Goal: Task Accomplishment & Management: Use online tool/utility

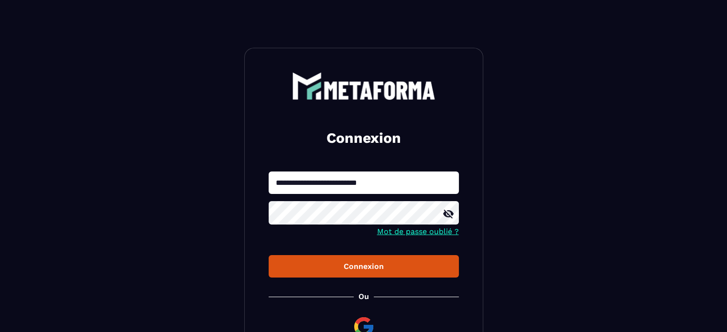
click at [269, 194] on div at bounding box center [269, 194] width 0 height 0
type input "**********"
click at [317, 273] on button "Connexion" at bounding box center [364, 266] width 190 height 22
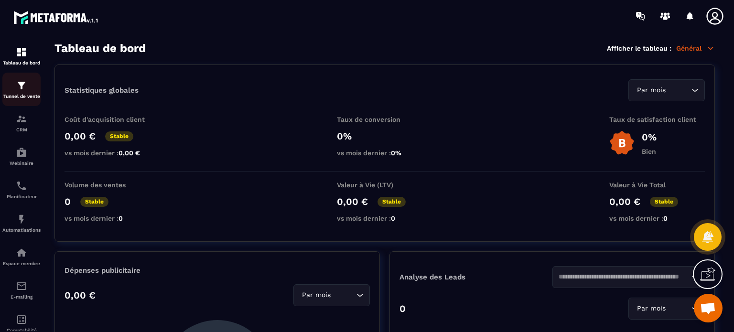
click at [17, 95] on p "Tunnel de vente" at bounding box center [21, 96] width 38 height 5
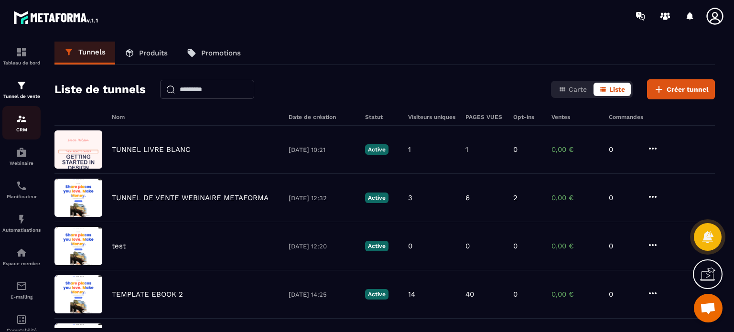
click at [23, 125] on img at bounding box center [21, 118] width 11 height 11
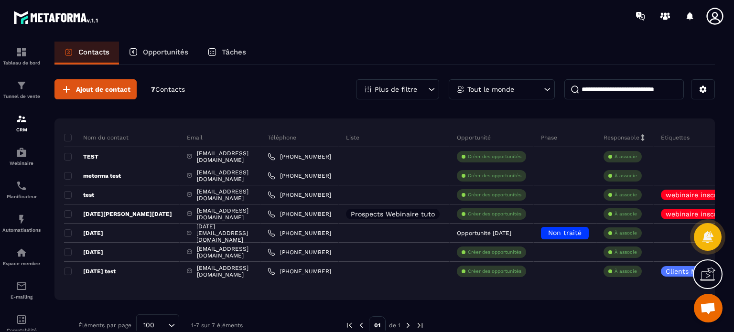
click at [405, 324] on img at bounding box center [408, 325] width 9 height 9
click at [421, 325] on img at bounding box center [420, 325] width 9 height 9
click at [697, 89] on button at bounding box center [703, 89] width 24 height 20
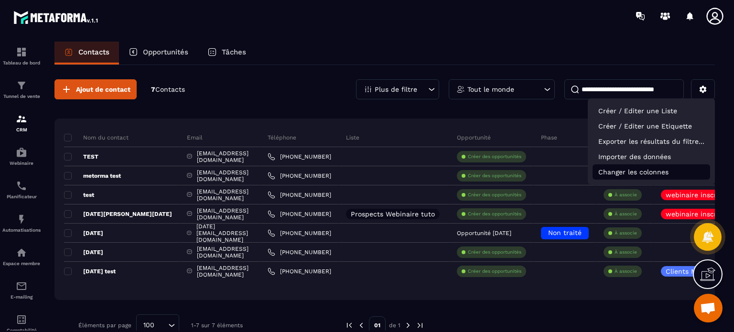
click at [631, 173] on p "Changer les colonnes" at bounding box center [652, 171] width 118 height 15
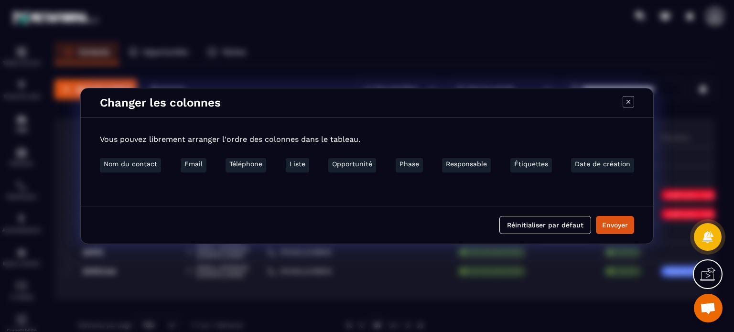
click at [629, 105] on icon "Modal window" at bounding box center [628, 101] width 11 height 11
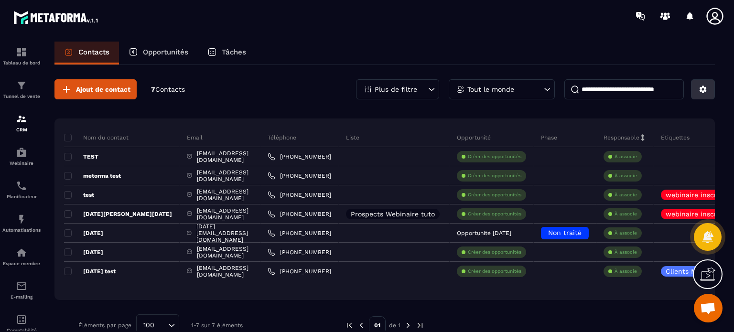
click at [698, 94] on button at bounding box center [703, 89] width 24 height 20
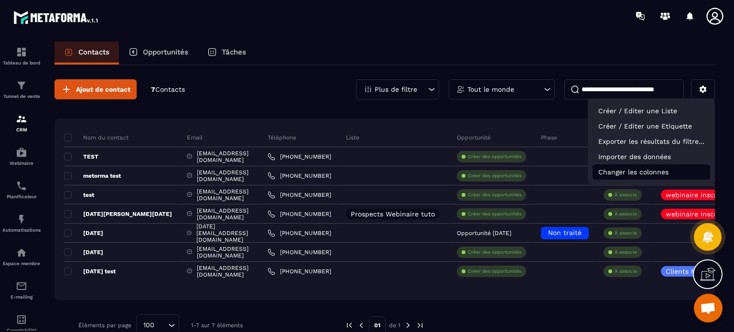
click at [635, 174] on p "Changer les colonnes" at bounding box center [652, 171] width 118 height 15
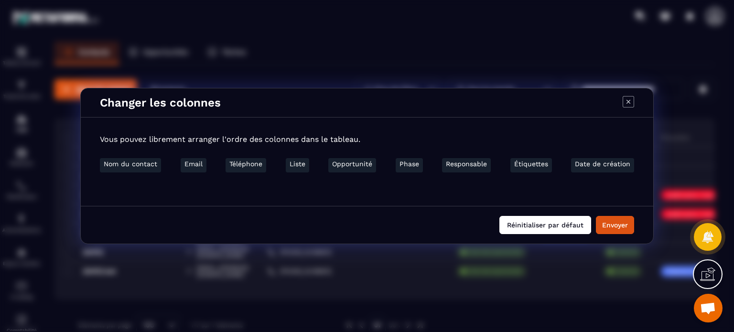
click at [539, 223] on button "Réinitialiser par défaut" at bounding box center [546, 225] width 92 height 18
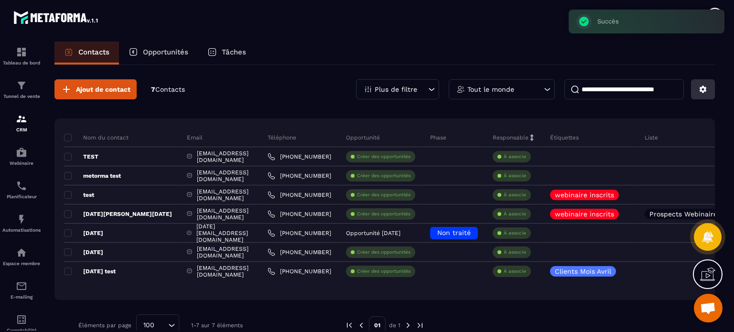
click at [698, 86] on button at bounding box center [703, 89] width 24 height 20
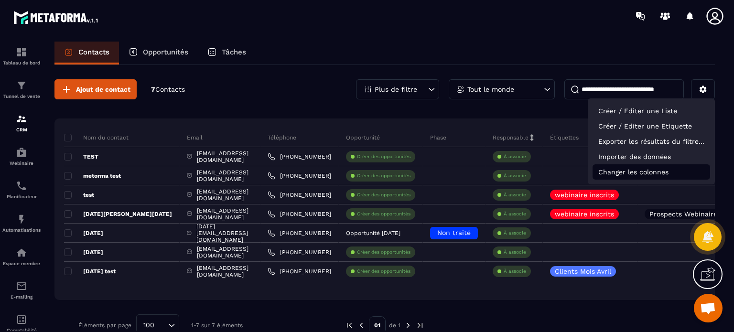
click at [630, 168] on p "Changer les colonnes" at bounding box center [652, 171] width 118 height 15
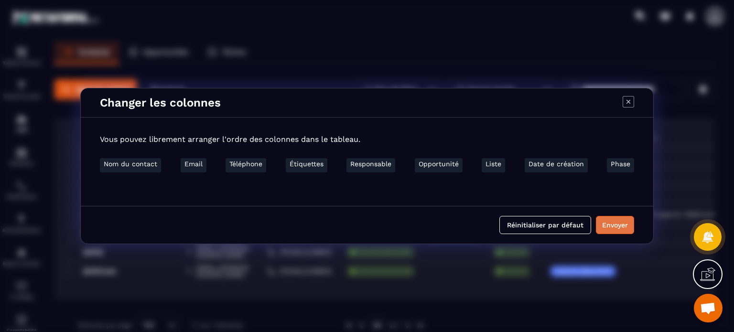
click at [634, 232] on button "Envoyer" at bounding box center [615, 225] width 38 height 18
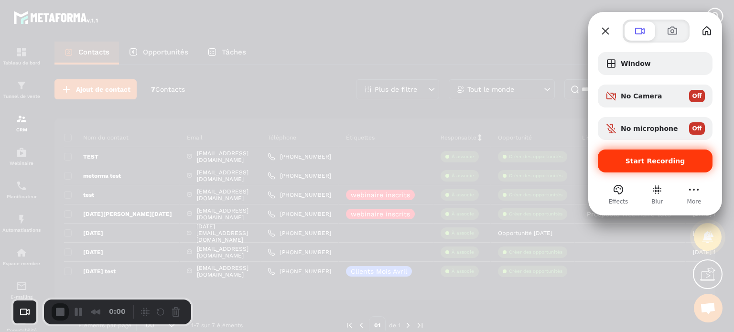
click at [623, 167] on div "Start Recording" at bounding box center [655, 161] width 115 height 23
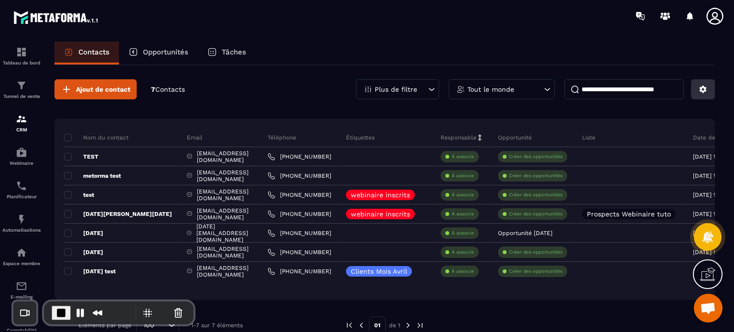
click at [701, 89] on icon at bounding box center [703, 89] width 7 height 7
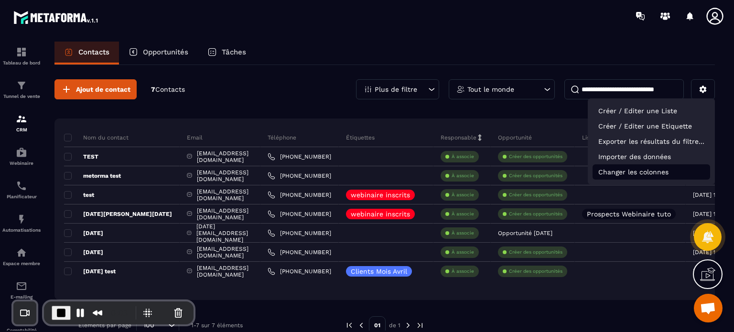
click at [639, 172] on p "Changer les colonnes" at bounding box center [652, 171] width 118 height 15
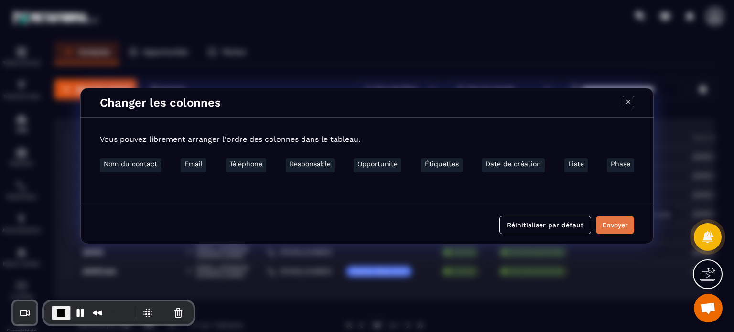
click at [614, 228] on button "Envoyer" at bounding box center [615, 225] width 38 height 18
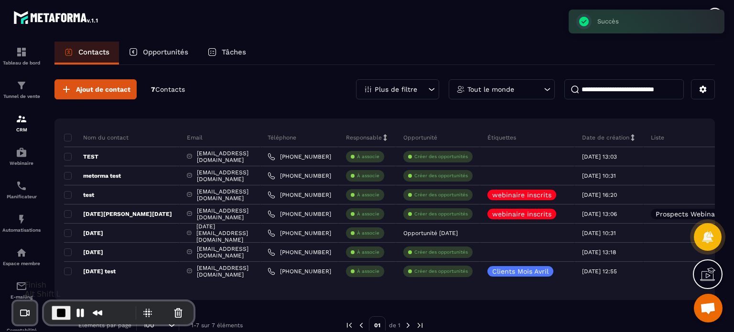
click at [62, 314] on span "End Recording" at bounding box center [60, 312] width 11 height 11
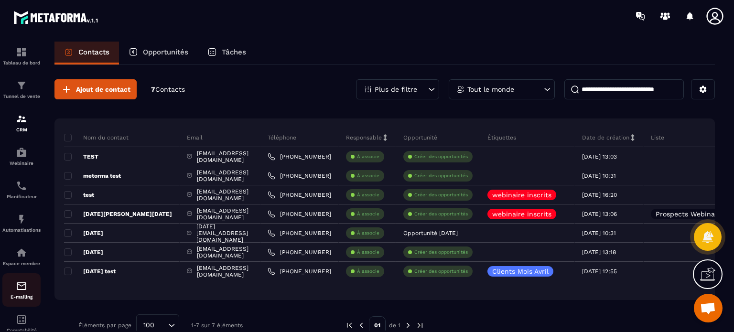
click at [22, 292] on img at bounding box center [21, 286] width 11 height 11
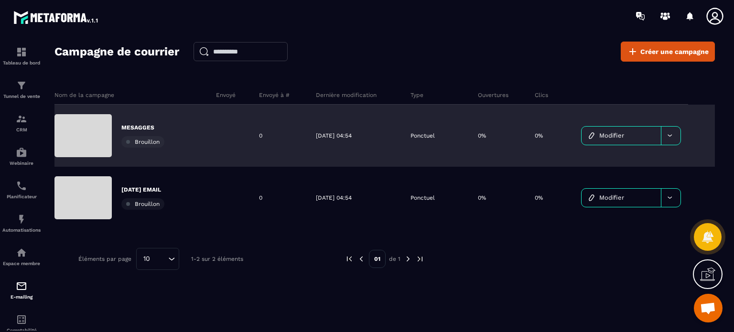
click at [155, 128] on p "MESAGGES" at bounding box center [142, 128] width 43 height 8
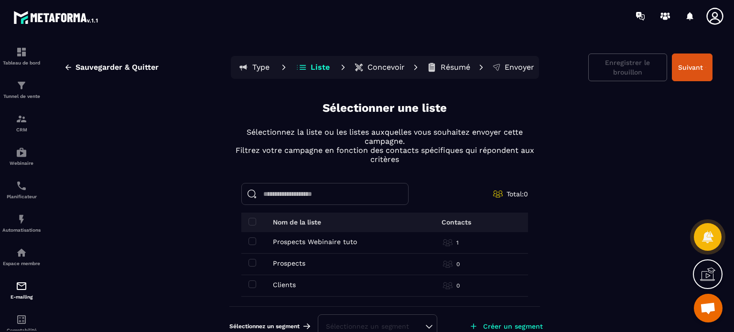
click at [362, 68] on button "Concevoir" at bounding box center [379, 67] width 56 height 19
click at [385, 68] on p "Concevoir" at bounding box center [386, 68] width 37 height 10
click at [249, 239] on span at bounding box center [253, 242] width 8 height 8
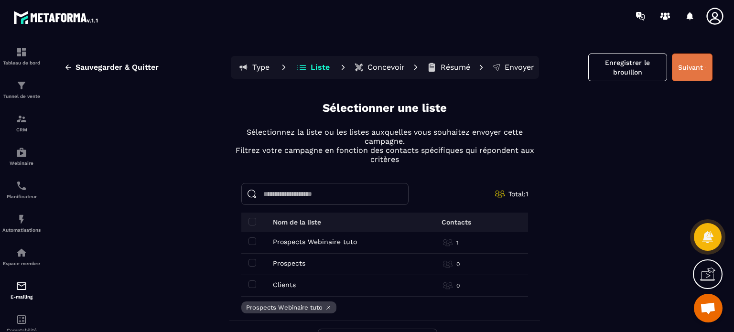
click at [681, 66] on button "Suivant" at bounding box center [692, 68] width 41 height 28
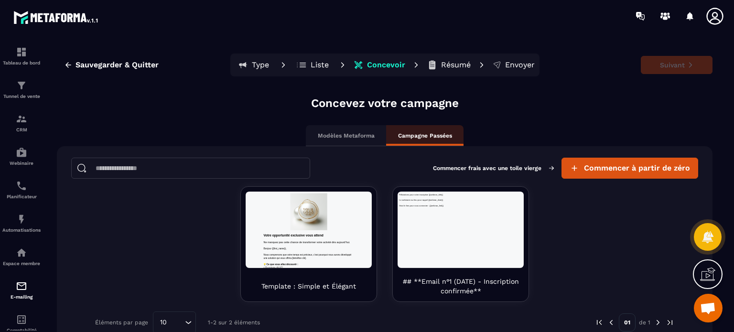
click at [722, 14] on icon at bounding box center [715, 16] width 19 height 19
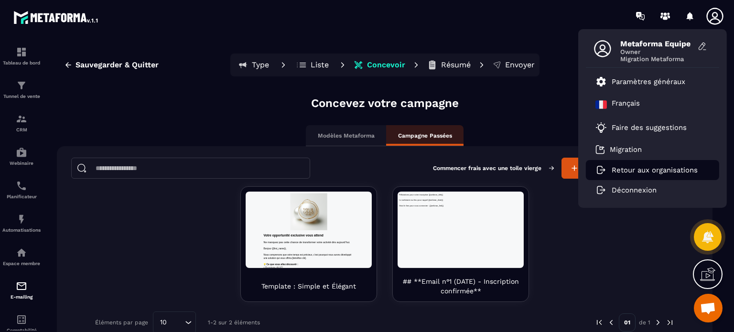
click at [656, 172] on p "Retour aux organisations" at bounding box center [655, 170] width 86 height 9
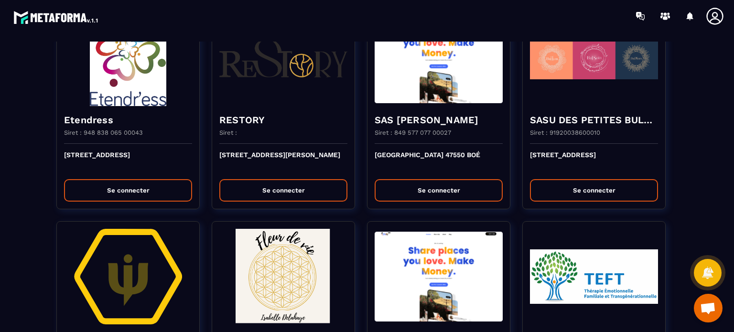
scroll to position [1674, 0]
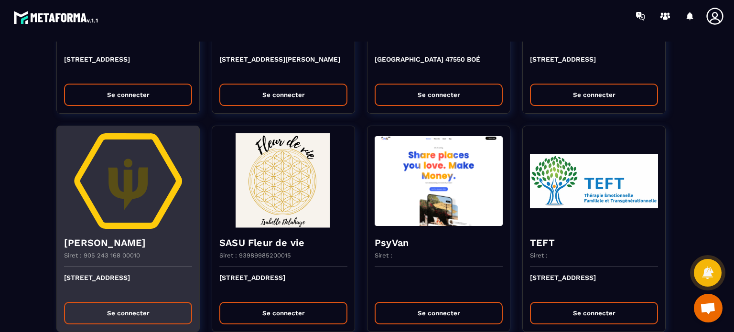
click at [118, 183] on img at bounding box center [128, 181] width 128 height 96
